Goal: Transaction & Acquisition: Book appointment/travel/reservation

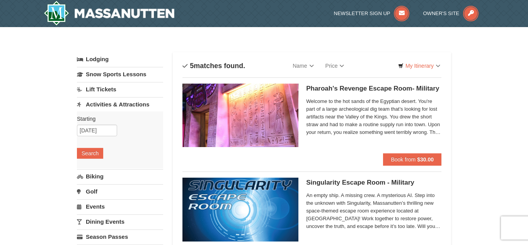
click at [90, 218] on link "Dining Events" at bounding box center [120, 221] width 86 height 14
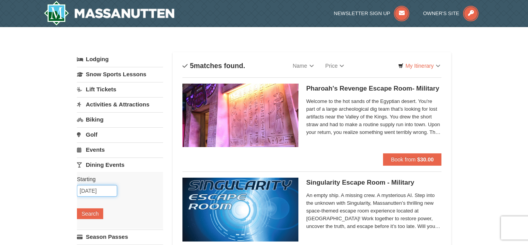
click at [101, 192] on input "09/08/2025" at bounding box center [97, 191] width 40 height 12
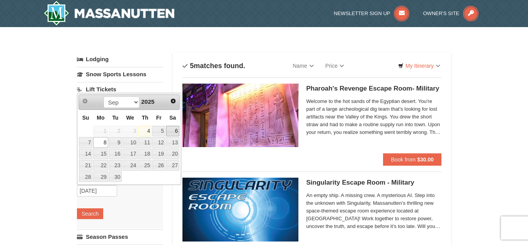
click at [172, 132] on link "6" at bounding box center [172, 131] width 13 height 11
type input "[DATE]"
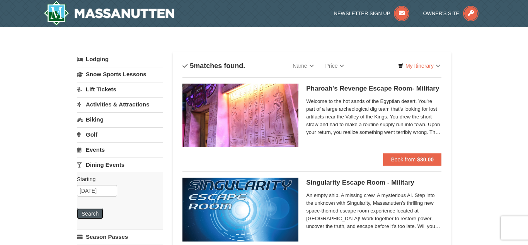
click at [87, 217] on button "Search" at bounding box center [90, 213] width 26 height 11
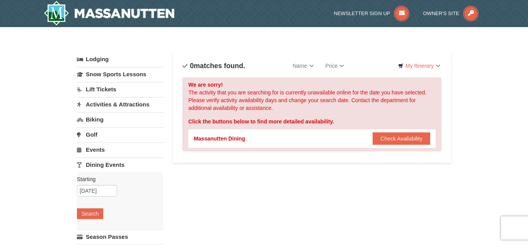
click at [101, 152] on link "Events" at bounding box center [120, 149] width 86 height 14
click at [91, 197] on button "Search" at bounding box center [90, 198] width 26 height 11
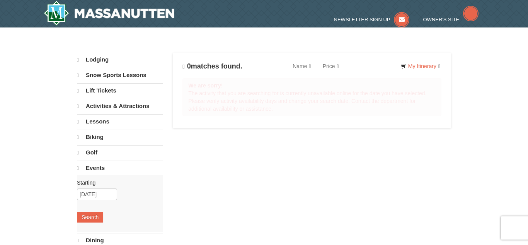
select select "9"
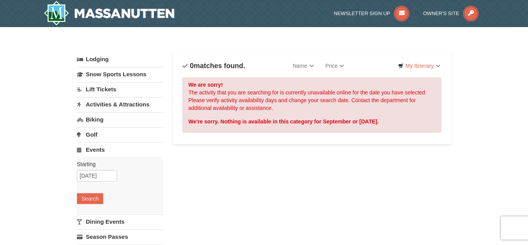
click at [110, 107] on link "Activities & Attractions" at bounding box center [120, 104] width 86 height 14
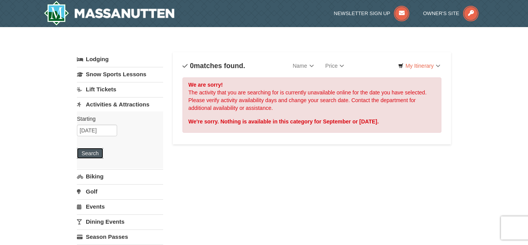
click at [97, 150] on button "Search" at bounding box center [90, 153] width 26 height 11
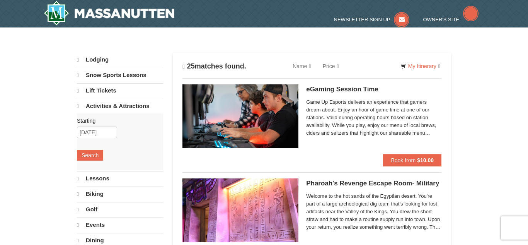
select select "9"
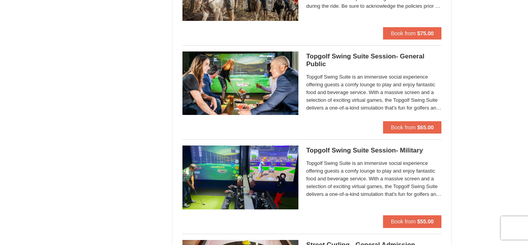
scroll to position [975, 0]
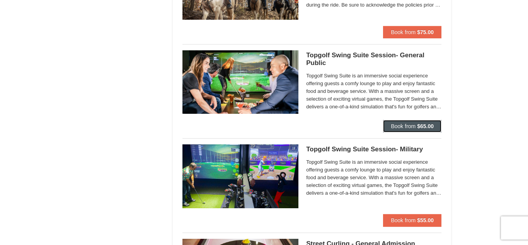
click at [427, 123] on strong "$65.00" at bounding box center [425, 126] width 17 height 6
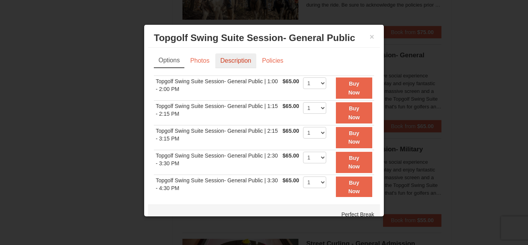
click at [242, 64] on link "Description" at bounding box center [235, 60] width 41 height 15
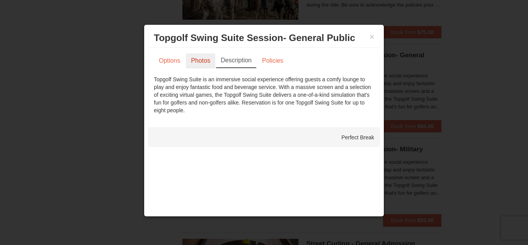
click at [202, 63] on link "Photos" at bounding box center [200, 60] width 29 height 15
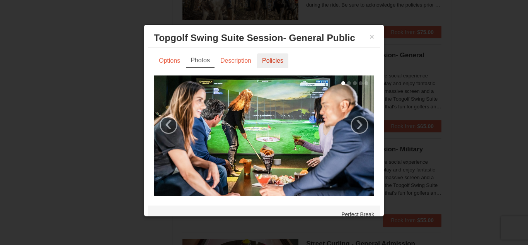
click at [267, 62] on link "Policies" at bounding box center [272, 60] width 31 height 15
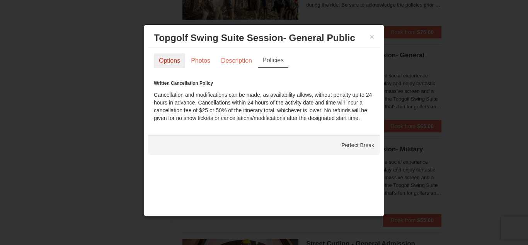
click at [169, 60] on link "Options" at bounding box center [169, 60] width 31 height 15
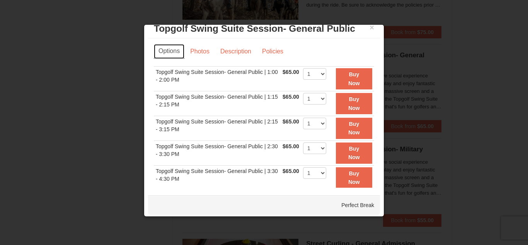
scroll to position [12, 0]
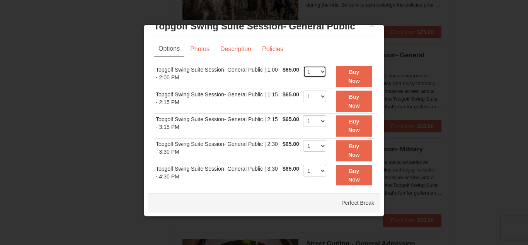
click at [319, 74] on select "1" at bounding box center [314, 72] width 23 height 12
click at [316, 102] on select "1" at bounding box center [314, 96] width 23 height 12
click at [319, 86] on td "1" at bounding box center [314, 76] width 27 height 25
click at [372, 27] on button "×" at bounding box center [372, 25] width 5 height 8
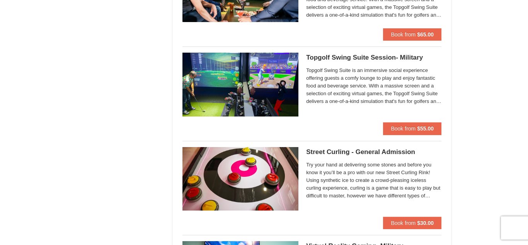
scroll to position [1067, 0]
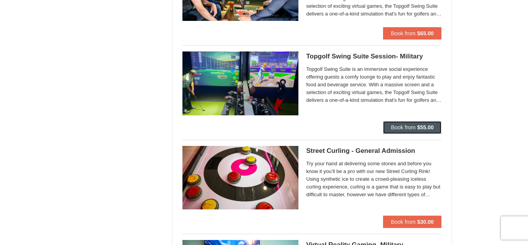
click at [388, 123] on button "Book from $55.00" at bounding box center [412, 127] width 58 height 12
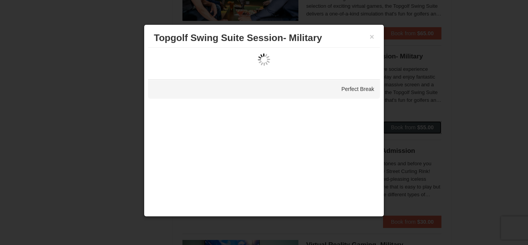
scroll to position [0, 0]
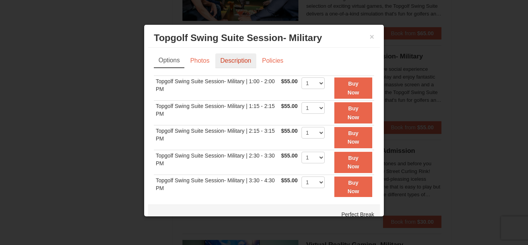
click at [242, 65] on link "Description" at bounding box center [235, 60] width 41 height 15
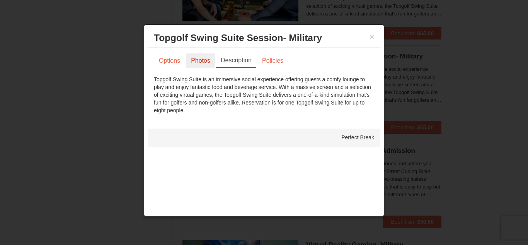
click at [197, 65] on link "Photos" at bounding box center [200, 60] width 29 height 15
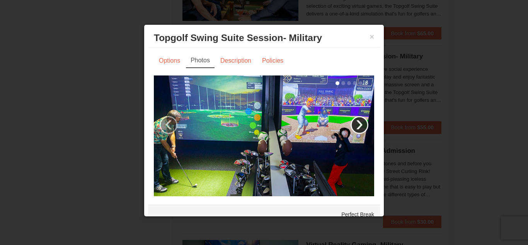
click at [364, 130] on link "›" at bounding box center [360, 125] width 18 height 18
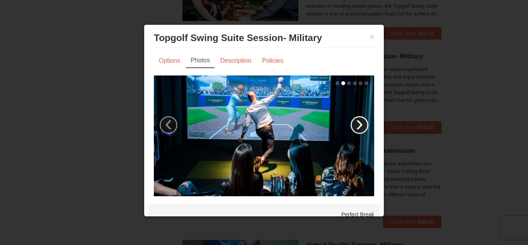
click at [364, 130] on link "›" at bounding box center [360, 125] width 18 height 18
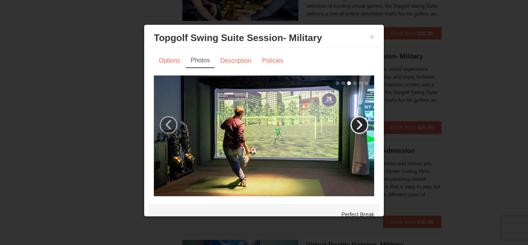
click at [364, 130] on link "›" at bounding box center [360, 125] width 18 height 18
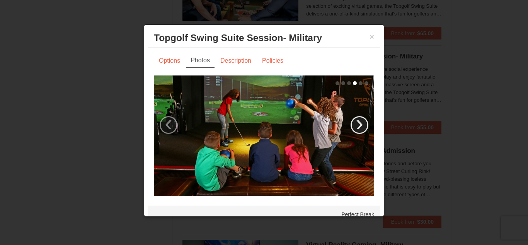
click at [364, 130] on link "›" at bounding box center [360, 125] width 18 height 18
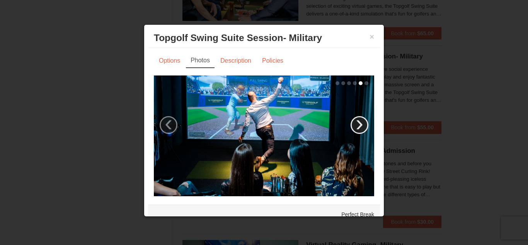
click at [364, 130] on link "›" at bounding box center [360, 125] width 18 height 18
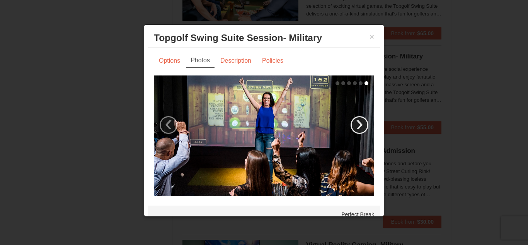
click at [364, 130] on link "›" at bounding box center [360, 125] width 18 height 18
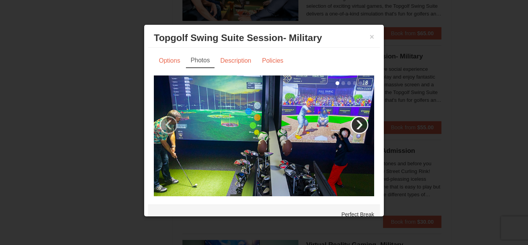
click at [364, 130] on link "›" at bounding box center [360, 125] width 18 height 18
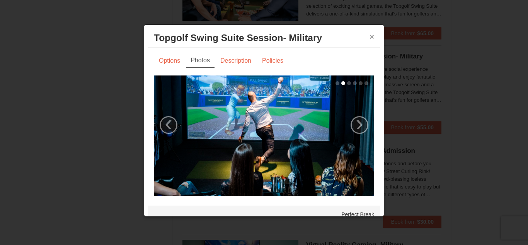
click at [372, 39] on button "×" at bounding box center [372, 37] width 5 height 8
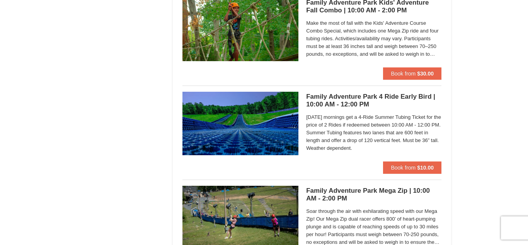
scroll to position [1608, 0]
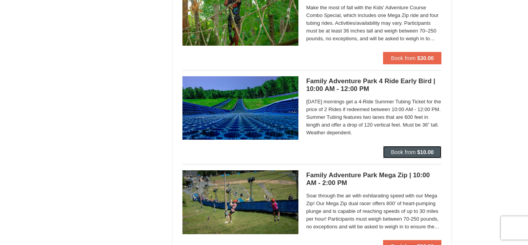
click at [421, 149] on strong "$10.00" at bounding box center [425, 152] width 17 height 6
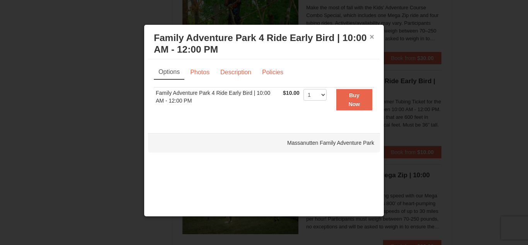
click at [372, 37] on button "×" at bounding box center [372, 37] width 5 height 8
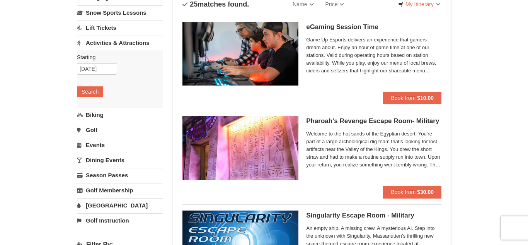
scroll to position [62, 0]
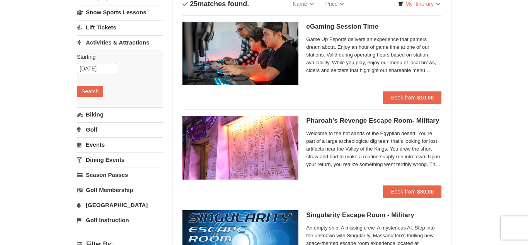
click at [128, 207] on link "[GEOGRAPHIC_DATA]" at bounding box center [120, 205] width 86 height 14
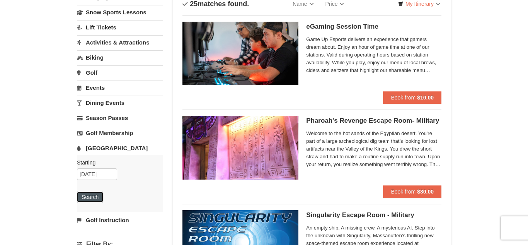
click at [83, 195] on button "Search" at bounding box center [90, 196] width 26 height 11
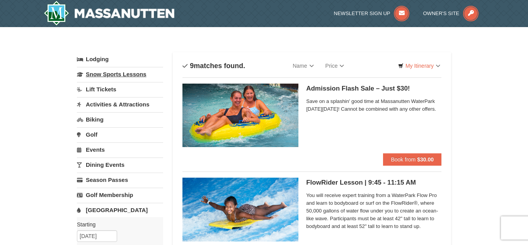
click at [123, 72] on link "Snow Sports Lessons" at bounding box center [120, 74] width 86 height 14
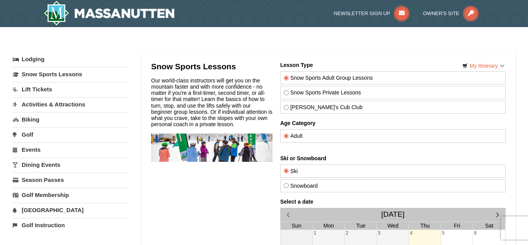
click at [92, 88] on link "Lift Tickets" at bounding box center [71, 89] width 116 height 14
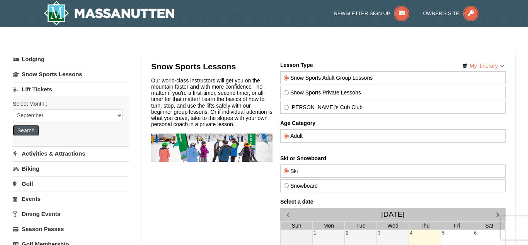
click at [34, 133] on button "Search" at bounding box center [26, 130] width 26 height 11
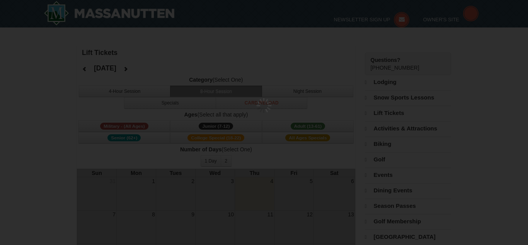
select select "9"
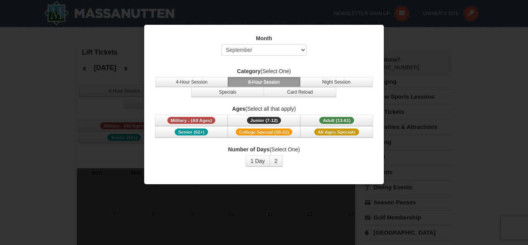
click at [409, 18] on div at bounding box center [264, 122] width 528 height 245
click at [20, 140] on div at bounding box center [264, 122] width 528 height 245
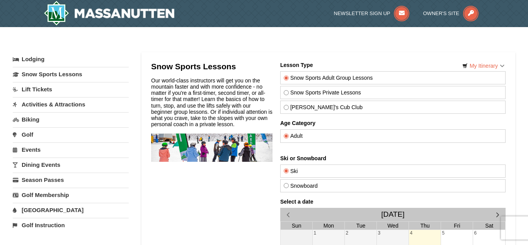
click at [52, 103] on link "Activities & Attractions" at bounding box center [71, 104] width 116 height 14
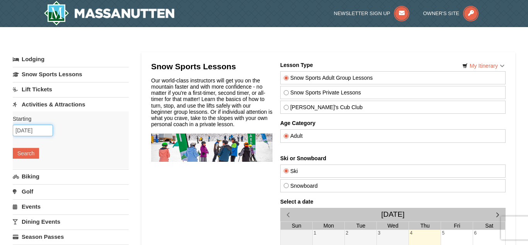
click at [40, 128] on input "09/04/2025" at bounding box center [33, 131] width 40 height 12
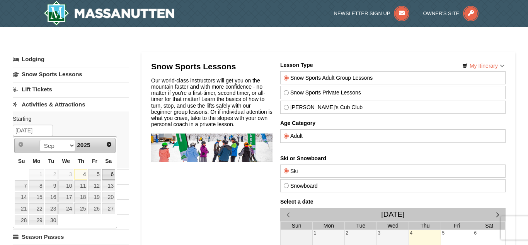
click at [112, 172] on link "6" at bounding box center [108, 174] width 13 height 11
type input "[DATE]"
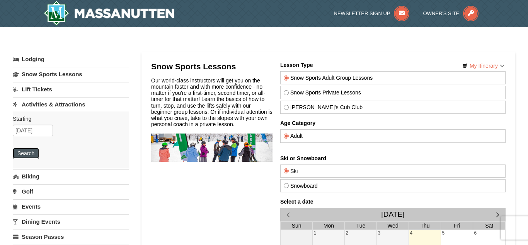
click at [34, 155] on button "Search" at bounding box center [26, 153] width 26 height 11
